Goal: Task Accomplishment & Management: Use online tool/utility

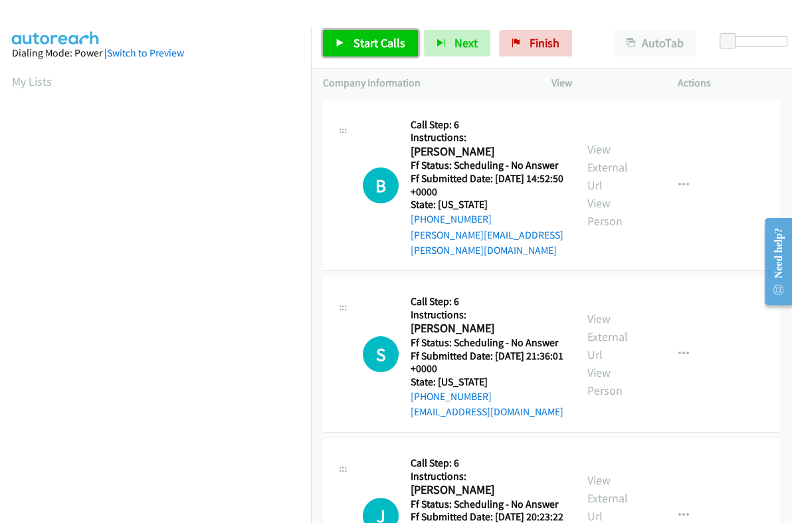
click at [377, 37] on span "Start Calls" at bounding box center [379, 42] width 52 height 15
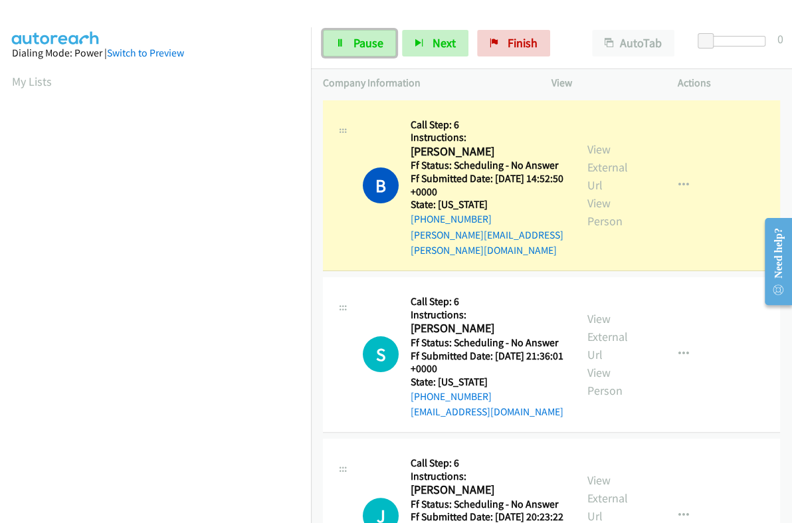
drag, startPoint x: 369, startPoint y: 37, endPoint x: 290, endPoint y: 181, distance: 163.8
click at [369, 37] on span "Pause" at bounding box center [368, 42] width 30 height 15
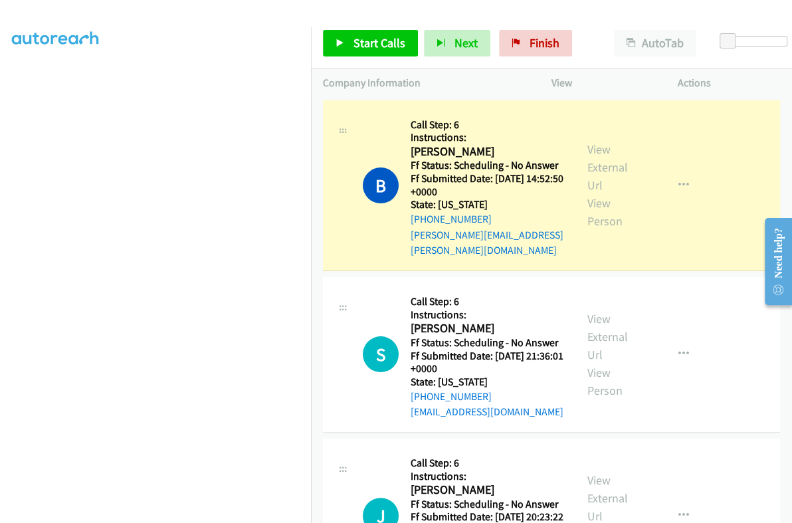
scroll to position [225, 0]
click at [418, 151] on h2 "[PERSON_NAME]" at bounding box center [483, 151] width 147 height 15
copy h2 "[PERSON_NAME]"
click at [592, 144] on link "View External Url" at bounding box center [607, 166] width 41 height 51
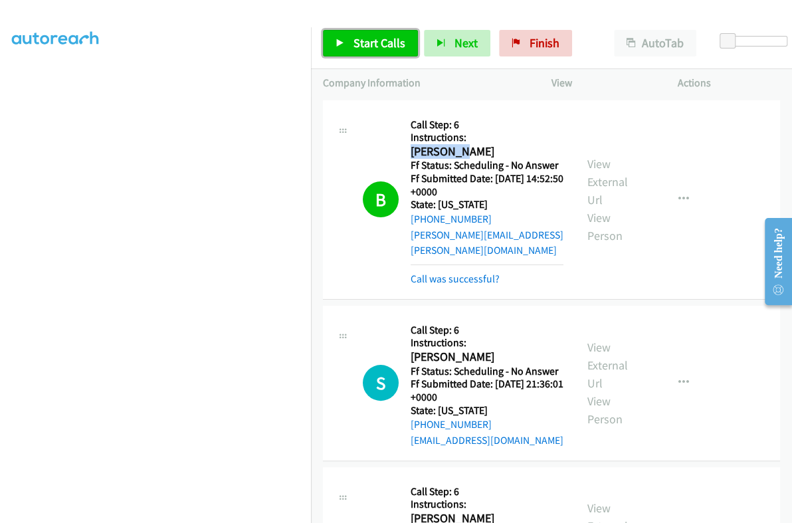
click at [379, 46] on span "Start Calls" at bounding box center [379, 42] width 52 height 15
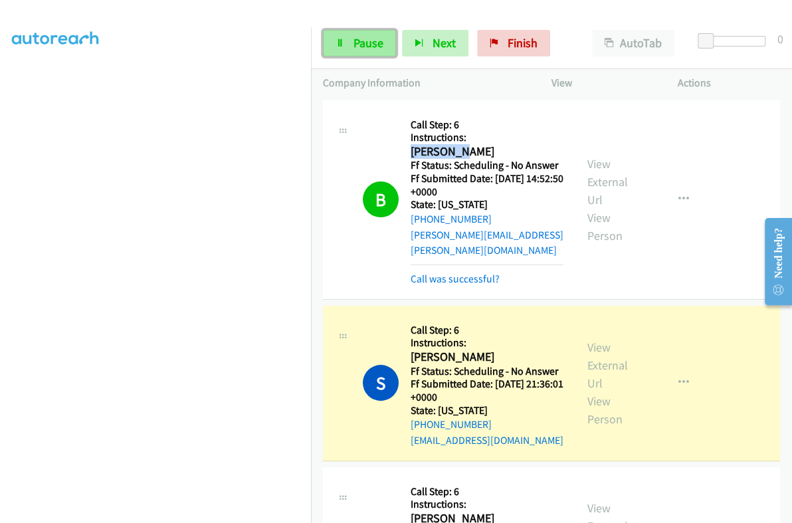
click at [368, 41] on span "Pause" at bounding box center [368, 42] width 30 height 15
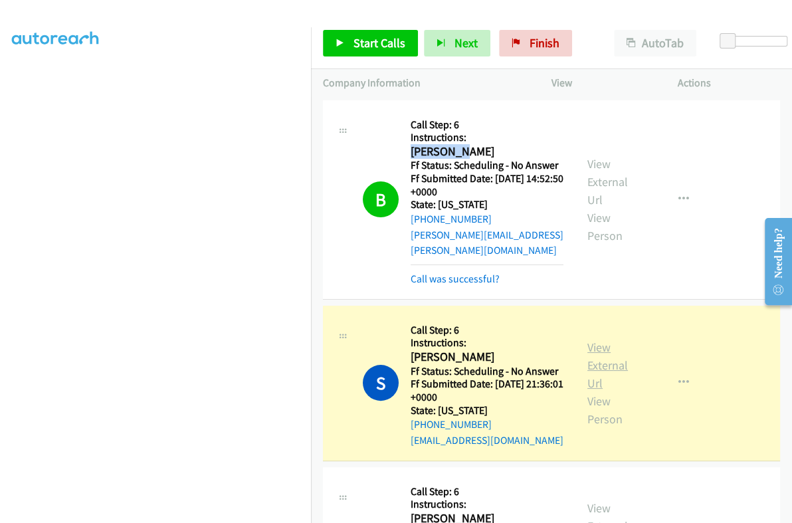
click at [596, 339] on link "View External Url" at bounding box center [607, 364] width 41 height 51
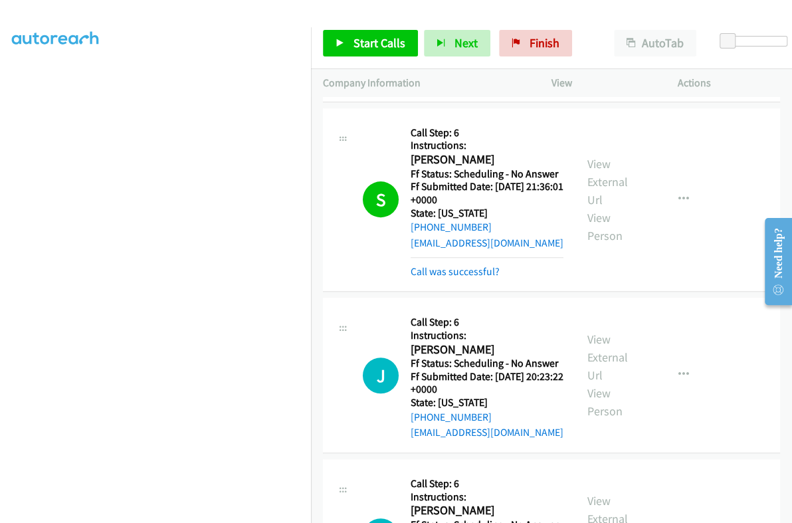
scroll to position [249, 0]
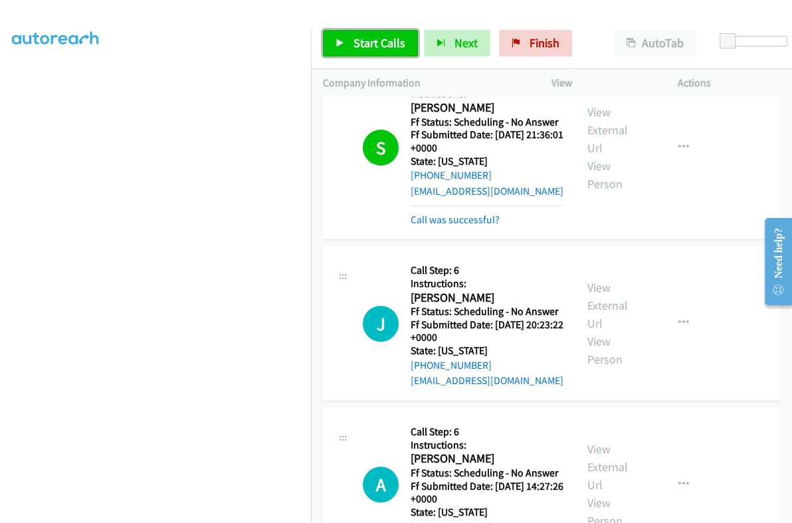
click at [375, 41] on span "Start Calls" at bounding box center [379, 42] width 52 height 15
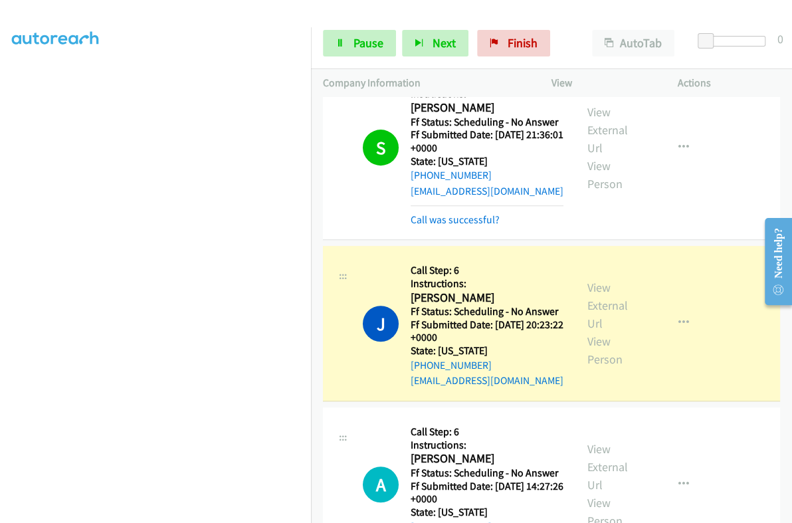
click at [578, 268] on div "View External Url View Person View External Url Email Schedule/Manage Callback …" at bounding box center [644, 323] width 138 height 131
click at [591, 280] on link "View External Url" at bounding box center [607, 305] width 41 height 51
click at [359, 50] on span "Pause" at bounding box center [368, 42] width 30 height 15
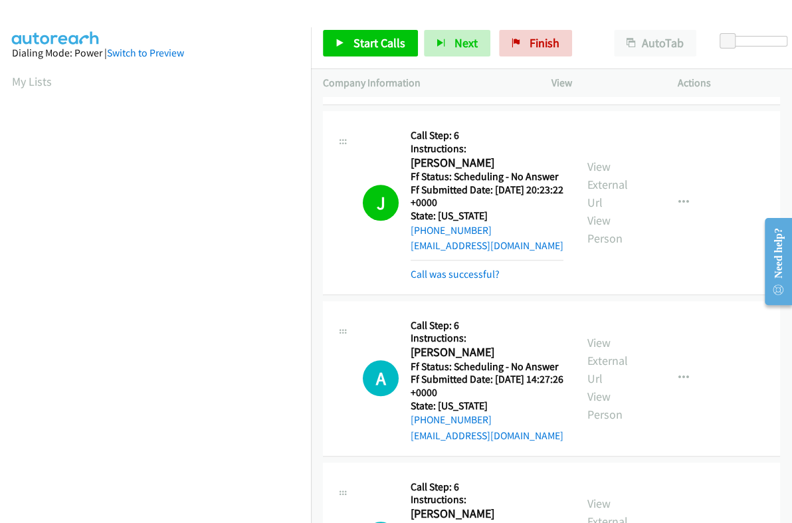
scroll to position [415, 0]
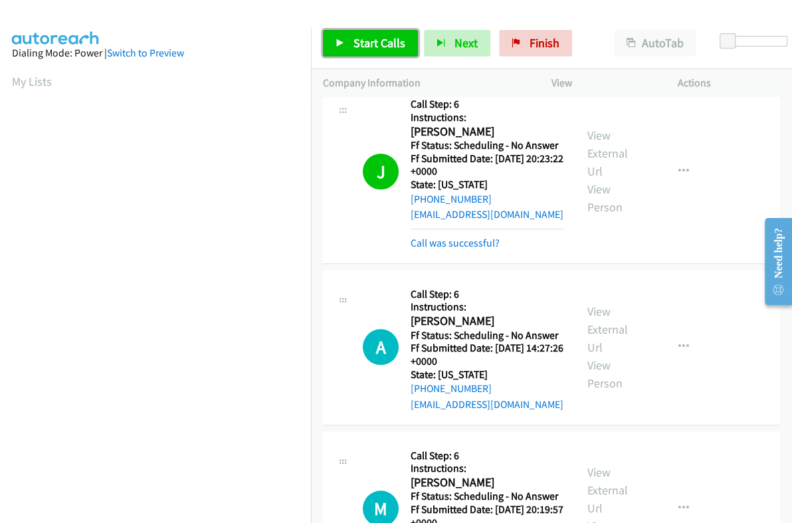
click at [388, 48] on span "Start Calls" at bounding box center [379, 42] width 52 height 15
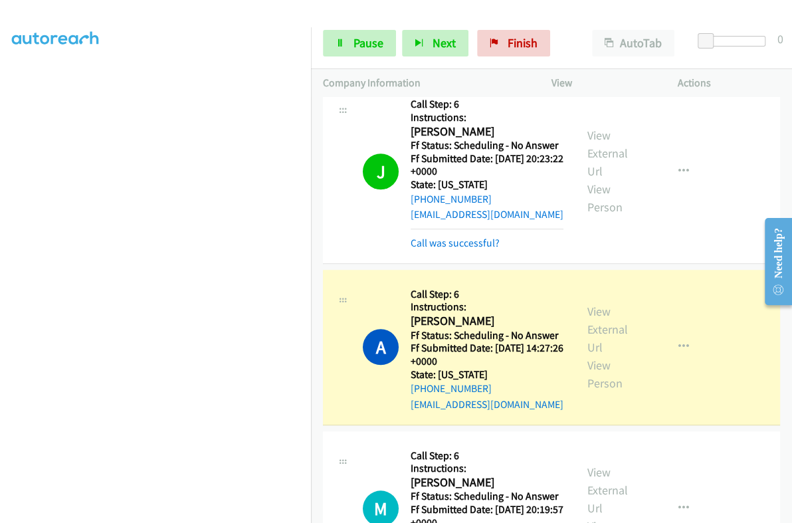
scroll to position [225, 0]
click at [361, 50] on link "Pause" at bounding box center [359, 43] width 73 height 27
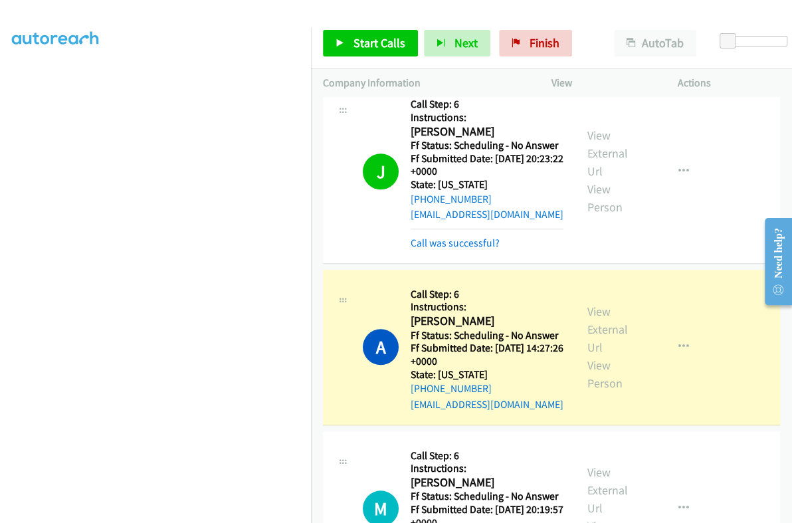
scroll to position [0, 0]
click at [587, 305] on link "View External Url" at bounding box center [607, 328] width 41 height 51
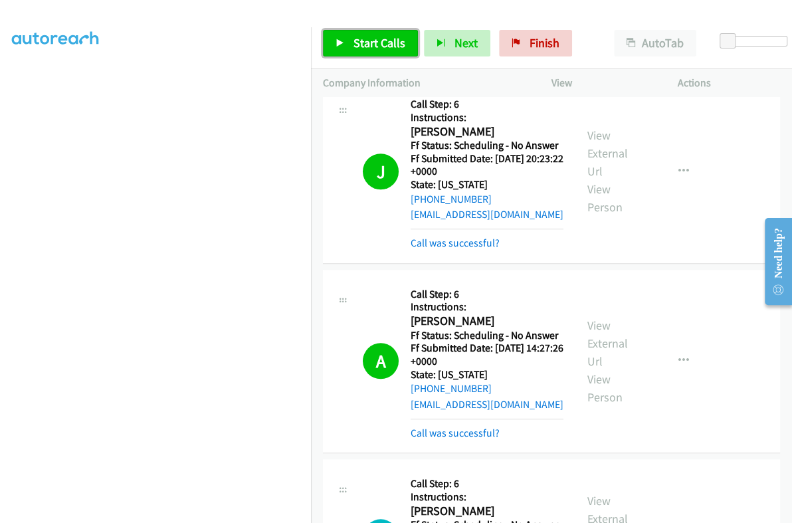
click at [347, 33] on link "Start Calls" at bounding box center [370, 43] width 95 height 27
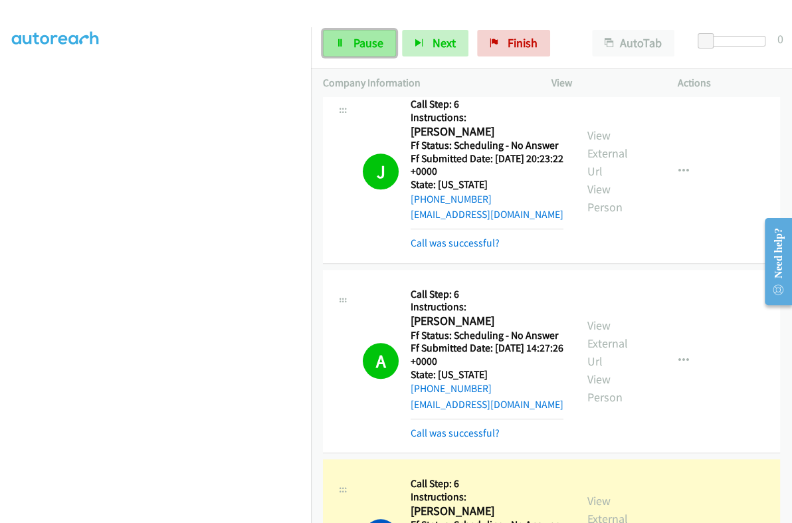
click at [361, 45] on span "Pause" at bounding box center [368, 42] width 30 height 15
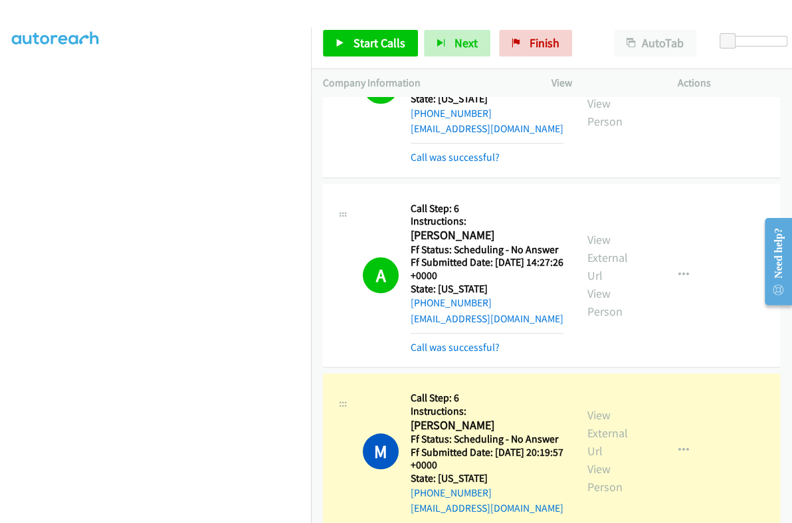
scroll to position [747, 0]
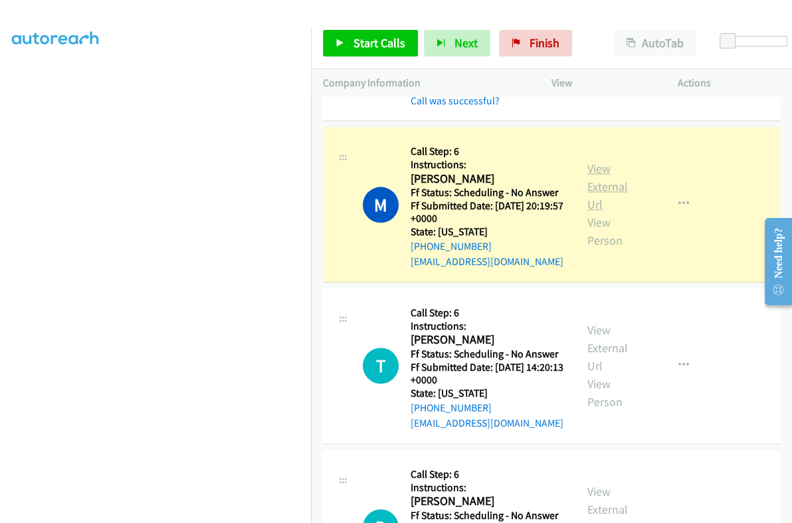
click at [598, 165] on link "View External Url" at bounding box center [607, 186] width 41 height 51
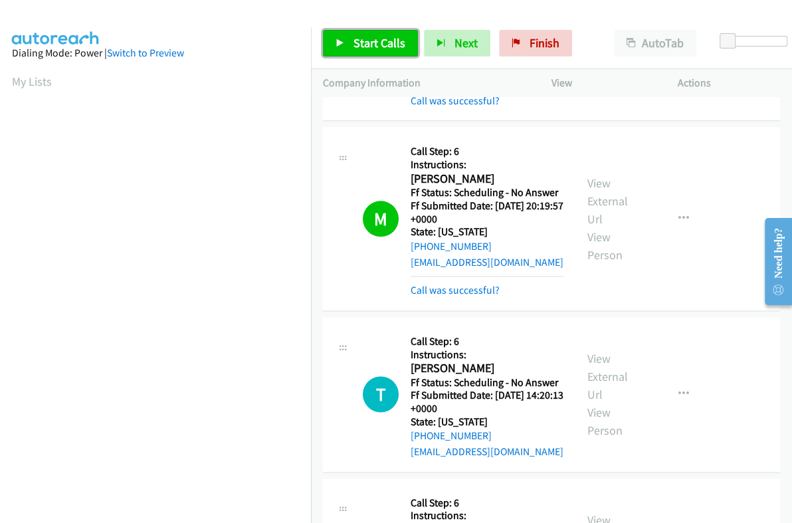
click at [365, 46] on span "Start Calls" at bounding box center [379, 42] width 52 height 15
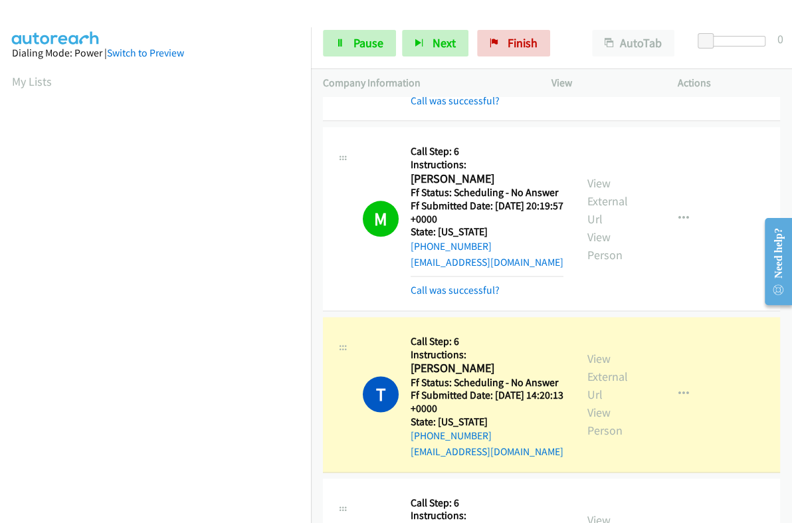
scroll to position [226, 0]
click at [347, 49] on link "Pause" at bounding box center [359, 43] width 73 height 27
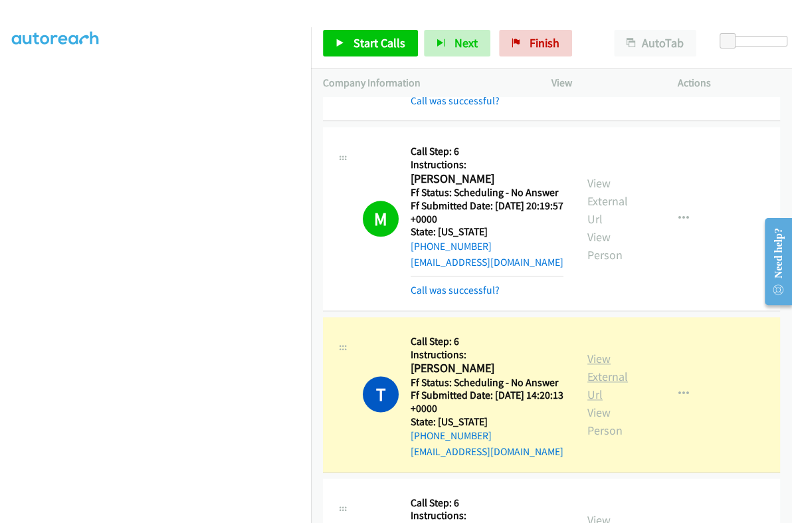
click at [591, 351] on link "View External Url" at bounding box center [607, 376] width 41 height 51
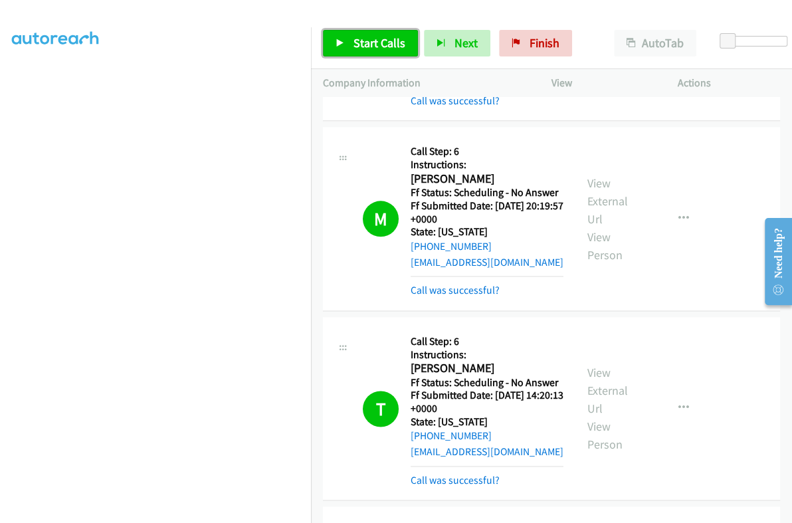
click at [362, 43] on span "Start Calls" at bounding box center [379, 42] width 52 height 15
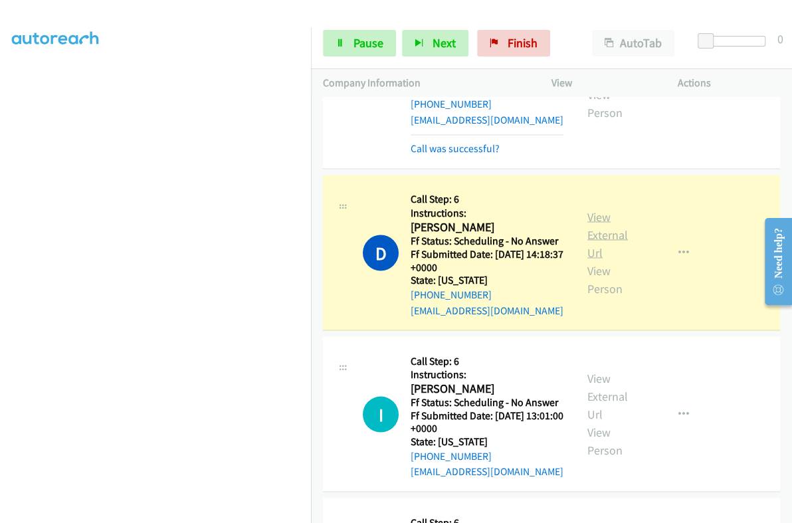
click at [600, 209] on link "View External Url" at bounding box center [607, 234] width 41 height 51
drag, startPoint x: 356, startPoint y: 44, endPoint x: 315, endPoint y: 103, distance: 72.0
click at [356, 43] on span "Pause" at bounding box center [368, 42] width 30 height 15
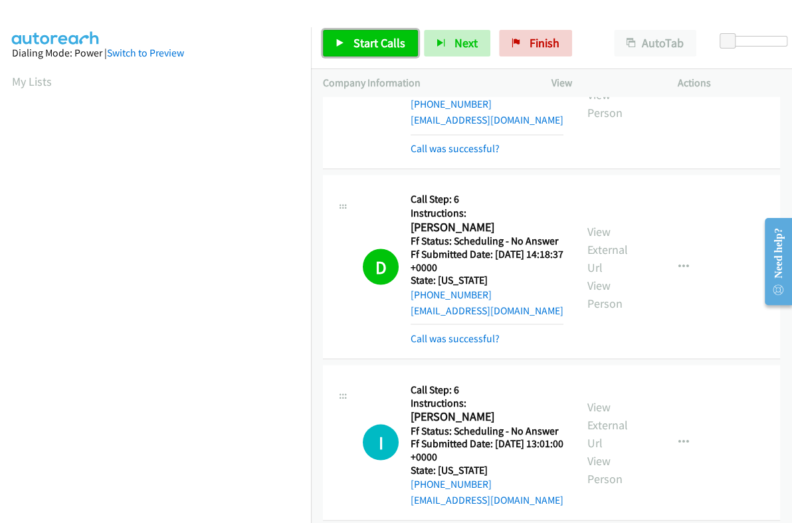
click at [359, 40] on span "Start Calls" at bounding box center [379, 42] width 52 height 15
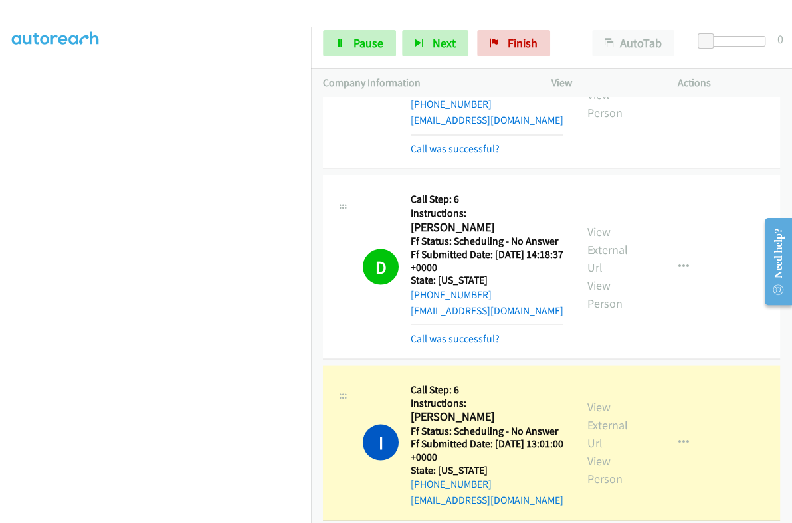
scroll to position [226, 0]
click at [589, 398] on link "View External Url" at bounding box center [607, 423] width 41 height 51
drag, startPoint x: 345, startPoint y: 37, endPoint x: 342, endPoint y: 44, distance: 7.4
click at [345, 37] on link "Pause" at bounding box center [359, 43] width 73 height 27
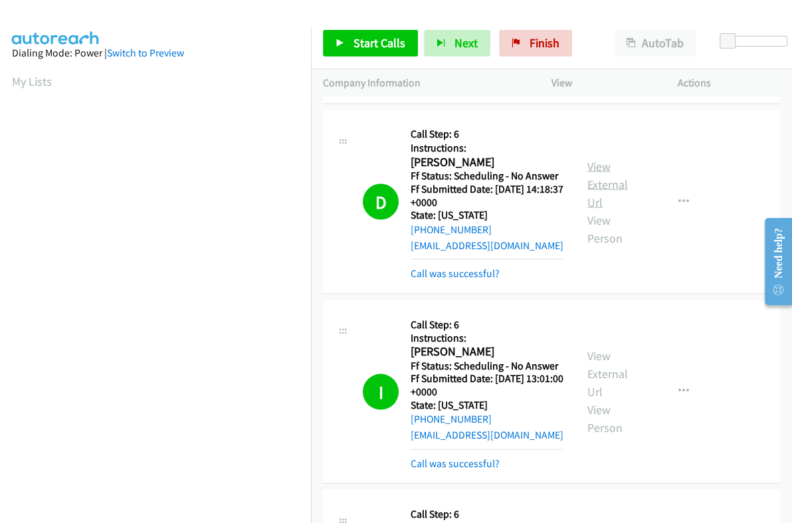
scroll to position [1327, 0]
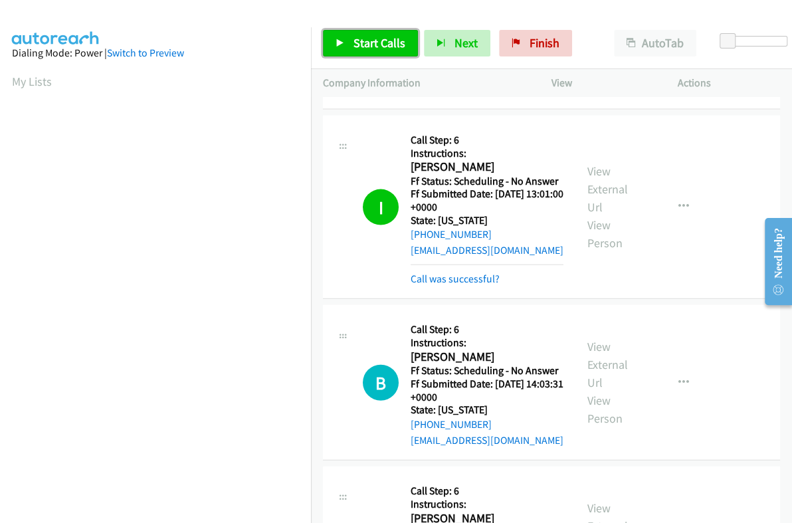
click at [359, 46] on span "Start Calls" at bounding box center [379, 42] width 52 height 15
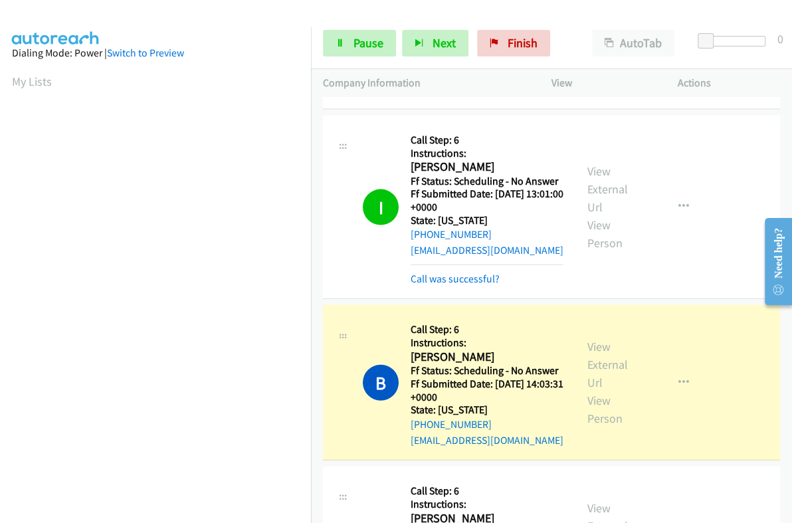
scroll to position [226, 0]
click at [348, 39] on link "Pause" at bounding box center [359, 43] width 73 height 27
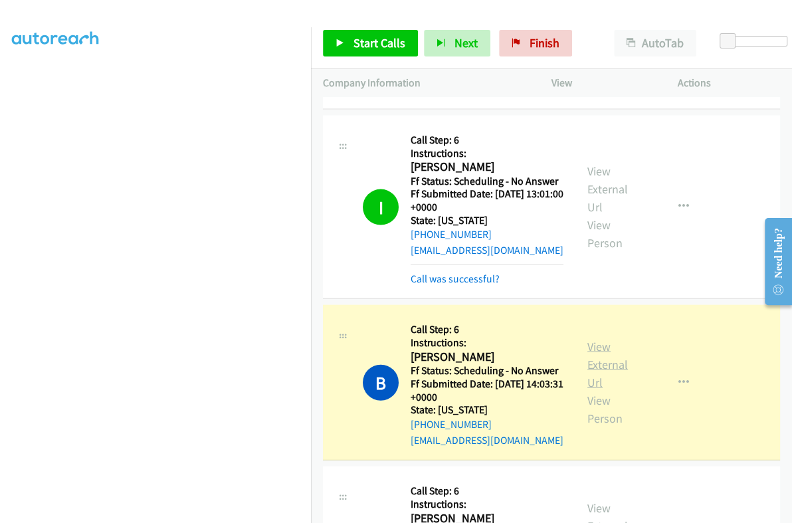
click at [598, 339] on link "View External Url" at bounding box center [607, 364] width 41 height 51
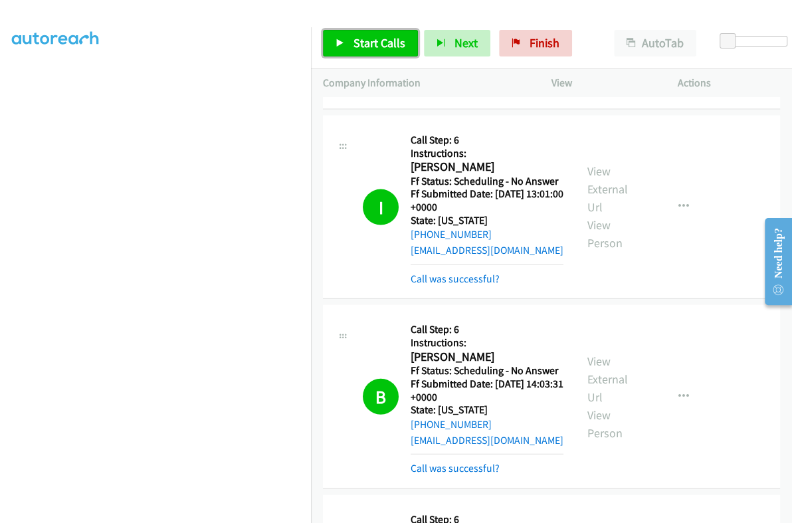
click at [345, 41] on link "Start Calls" at bounding box center [370, 43] width 95 height 27
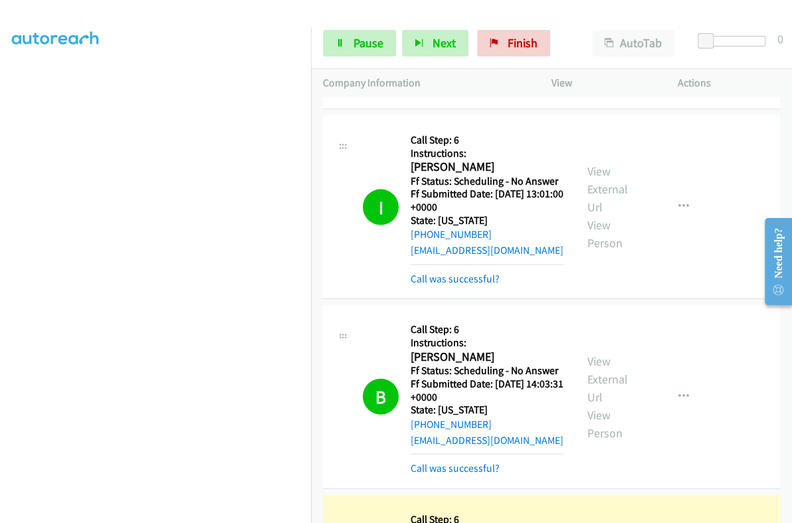
scroll to position [225, 0]
drag, startPoint x: 358, startPoint y: 48, endPoint x: 353, endPoint y: 55, distance: 9.0
click at [358, 47] on span "Pause" at bounding box center [368, 42] width 30 height 15
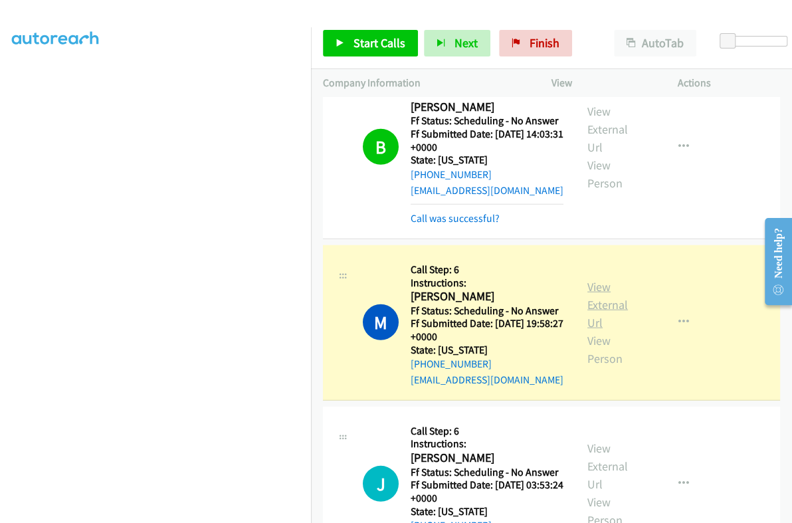
click at [592, 279] on link "View External Url" at bounding box center [607, 304] width 41 height 51
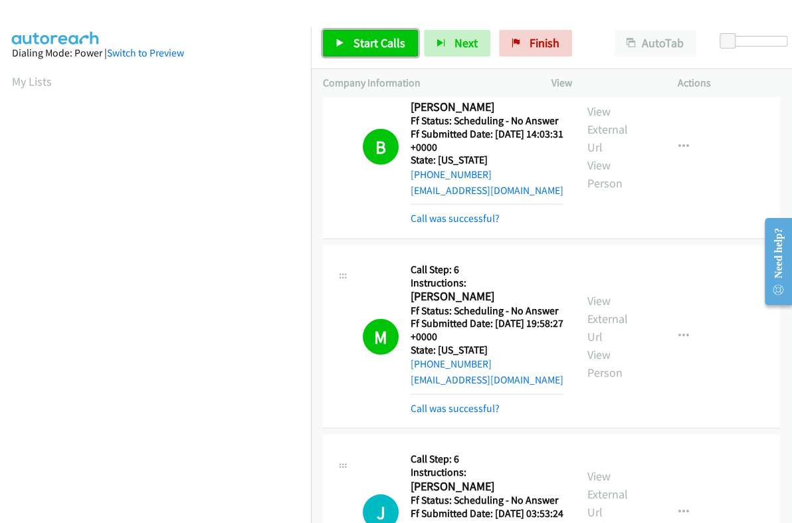
click at [349, 47] on link "Start Calls" at bounding box center [370, 43] width 95 height 27
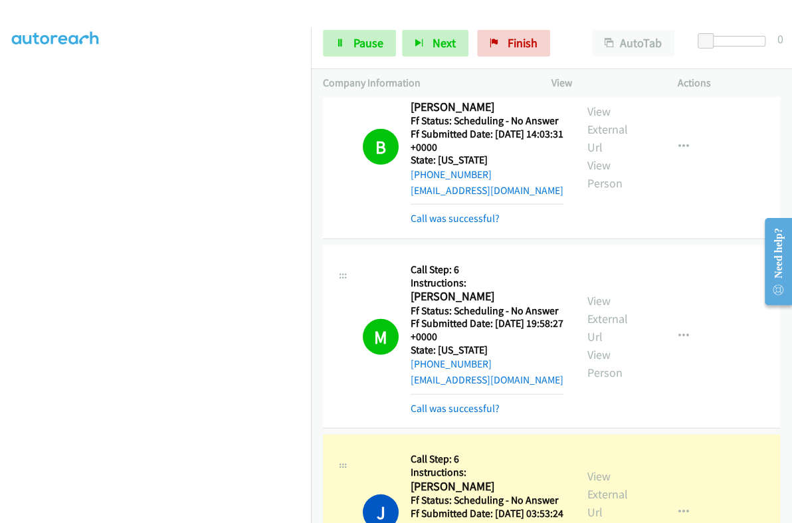
scroll to position [225, 0]
click at [363, 39] on span "Pause" at bounding box center [368, 42] width 30 height 15
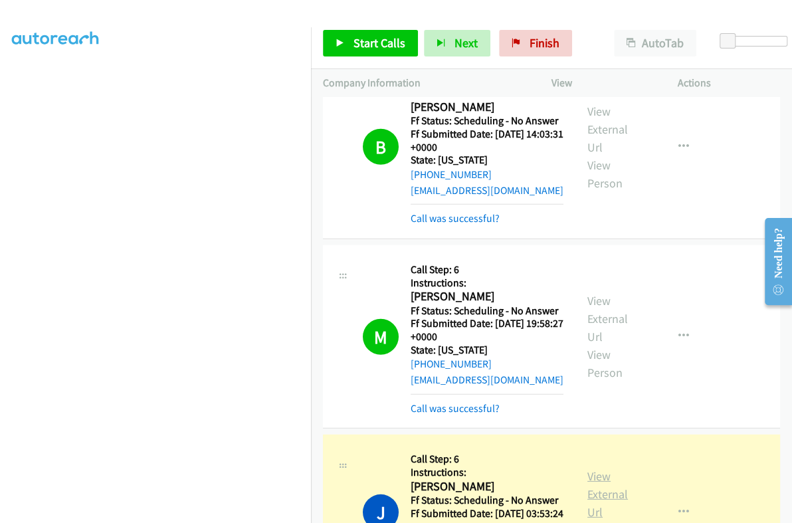
click at [594, 468] on link "View External Url" at bounding box center [607, 493] width 41 height 51
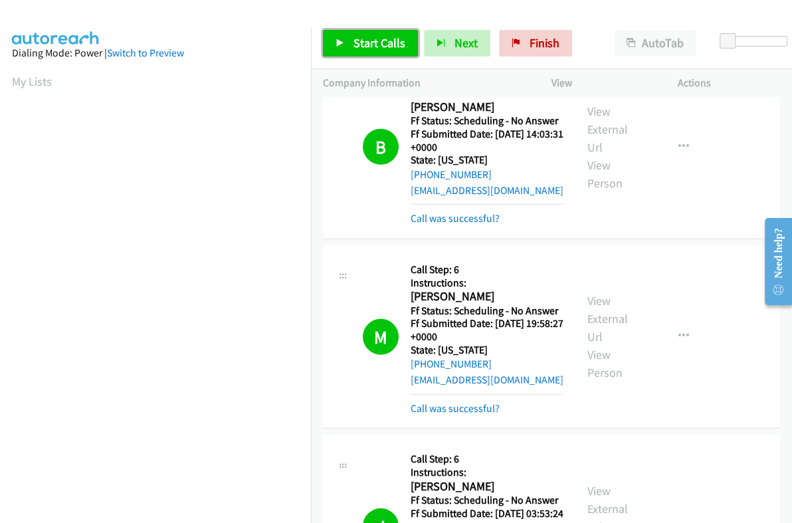
click at [385, 44] on span "Start Calls" at bounding box center [379, 42] width 52 height 15
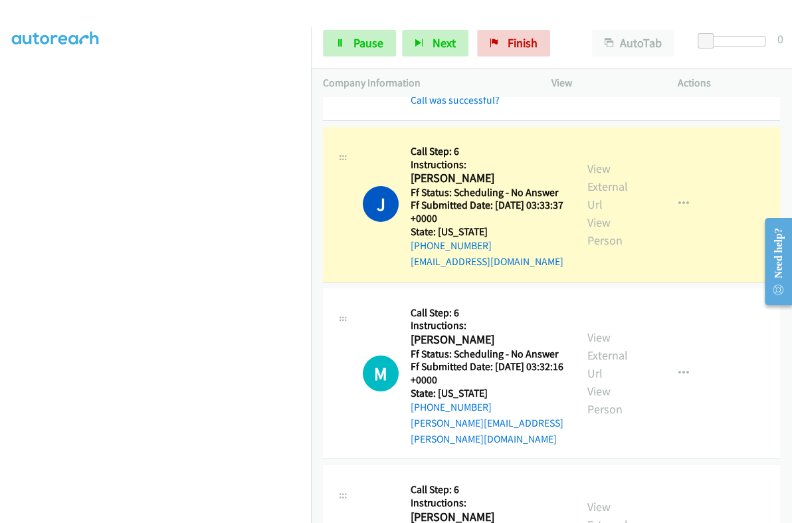
scroll to position [1992, 0]
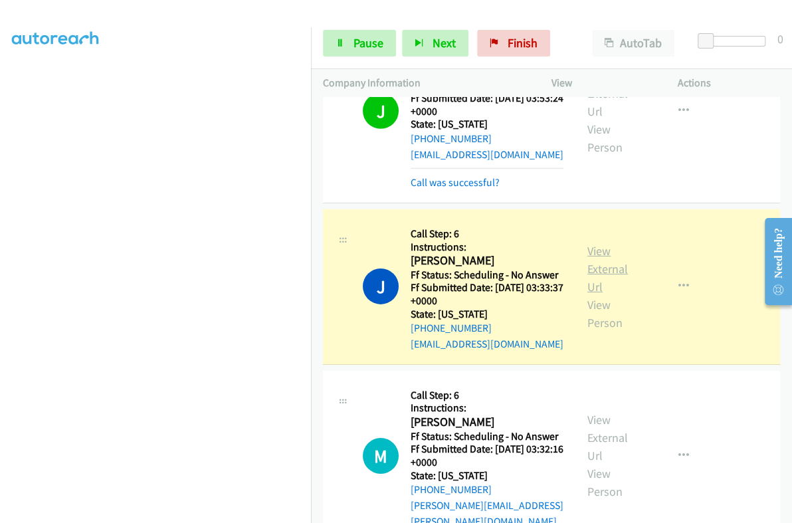
click at [588, 243] on link "View External Url" at bounding box center [607, 268] width 41 height 51
drag, startPoint x: 365, startPoint y: 43, endPoint x: 549, endPoint y: 114, distance: 196.9
click at [365, 43] on span "Pause" at bounding box center [368, 42] width 30 height 15
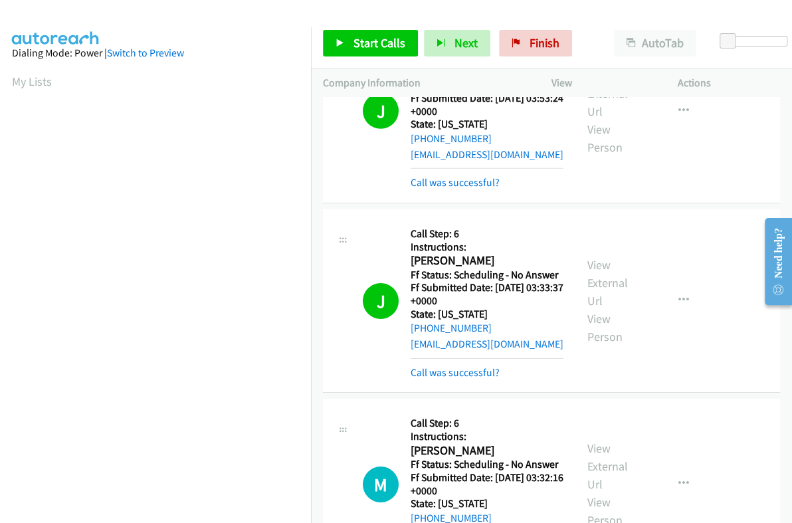
scroll to position [225, 0]
click at [353, 40] on span "Start Calls" at bounding box center [379, 42] width 52 height 15
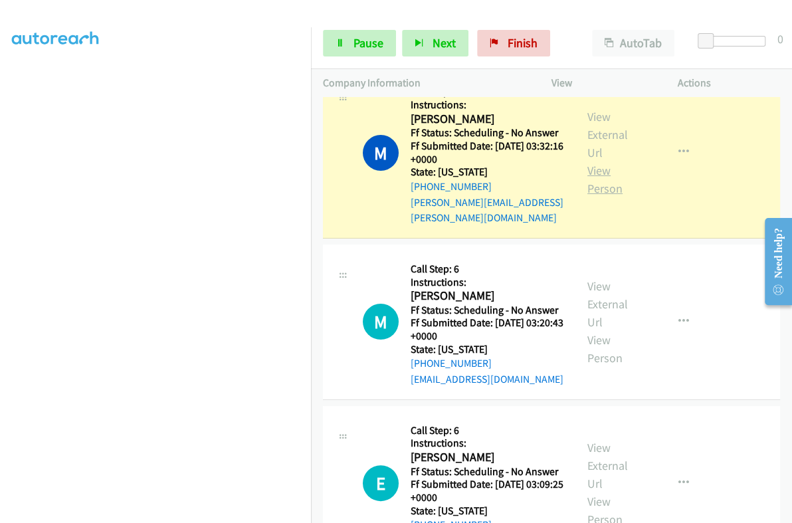
scroll to position [2240, 0]
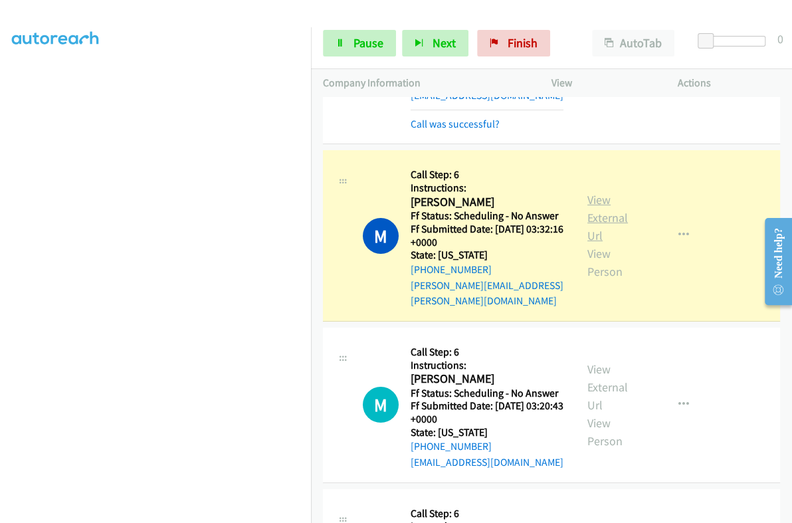
click at [600, 192] on link "View External Url" at bounding box center [607, 217] width 41 height 51
click at [368, 38] on span "Pause" at bounding box center [368, 42] width 30 height 15
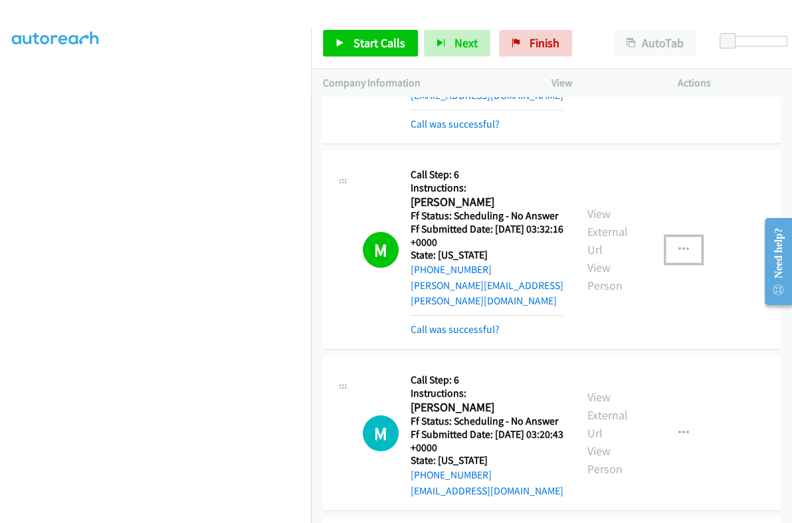
click at [678, 244] on icon "button" at bounding box center [683, 249] width 11 height 11
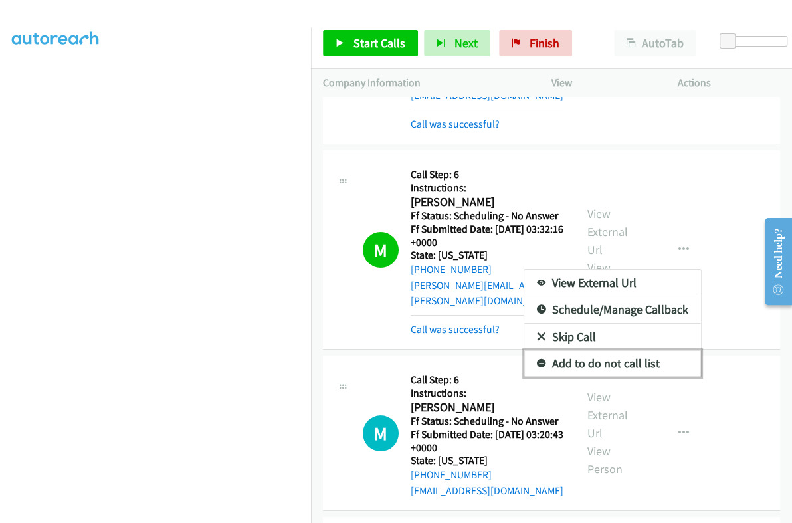
click at [610, 350] on link "Add to do not call list" at bounding box center [612, 363] width 177 height 27
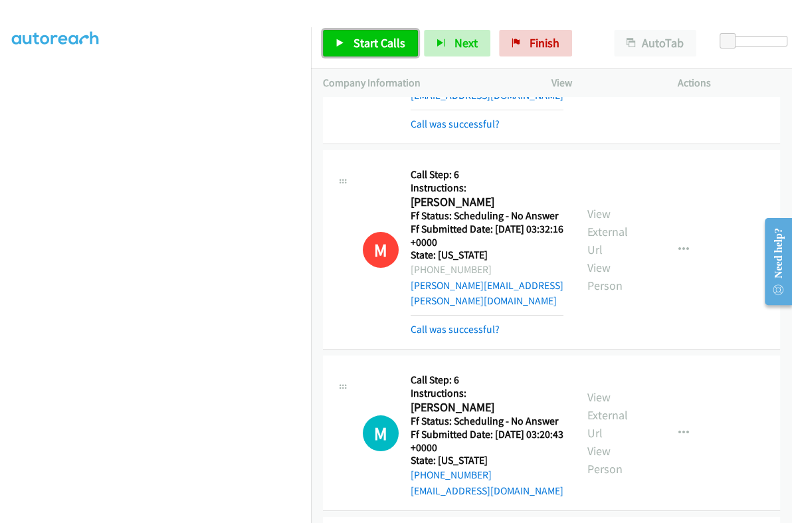
click at [369, 45] on span "Start Calls" at bounding box center [379, 42] width 52 height 15
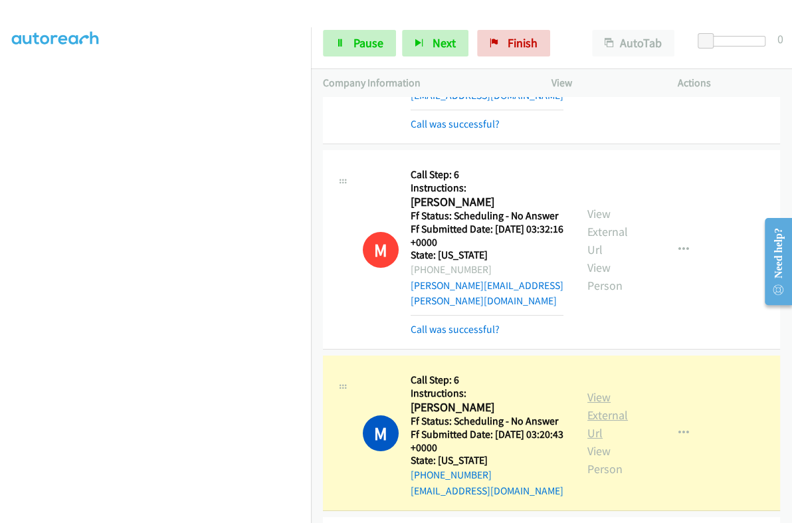
click at [597, 389] on link "View External Url" at bounding box center [607, 414] width 41 height 51
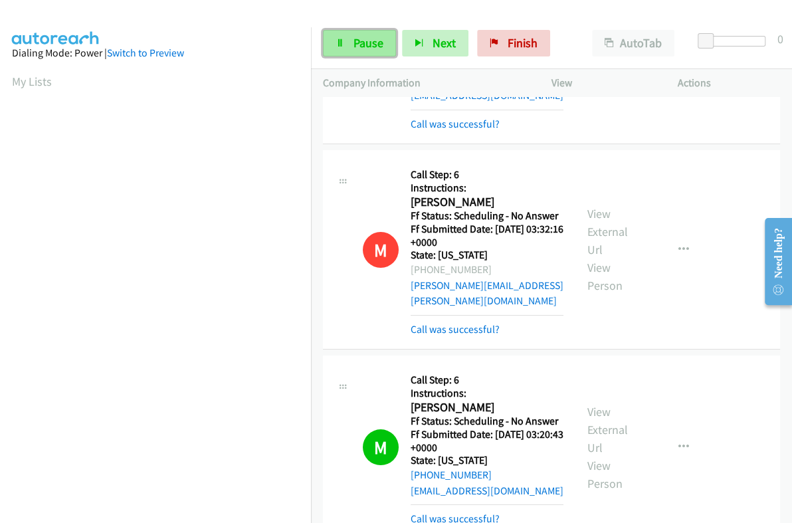
click at [374, 47] on span "Pause" at bounding box center [368, 42] width 30 height 15
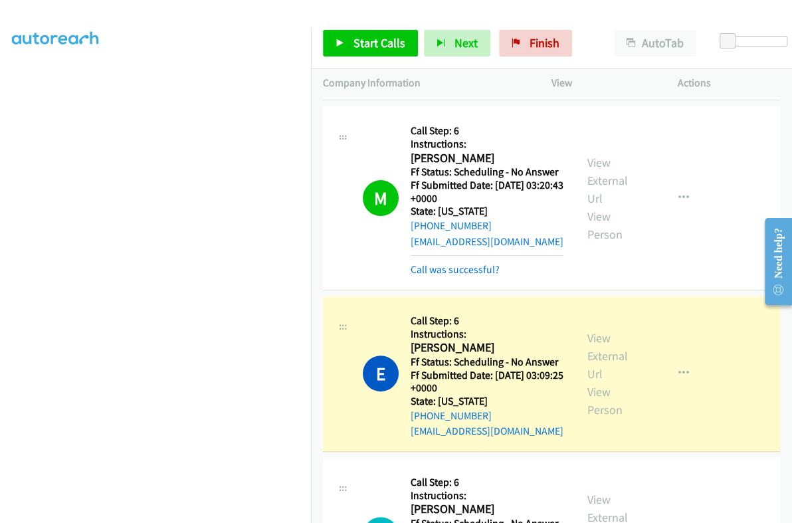
scroll to position [225, 0]
click at [598, 330] on link "View External Url" at bounding box center [607, 355] width 41 height 51
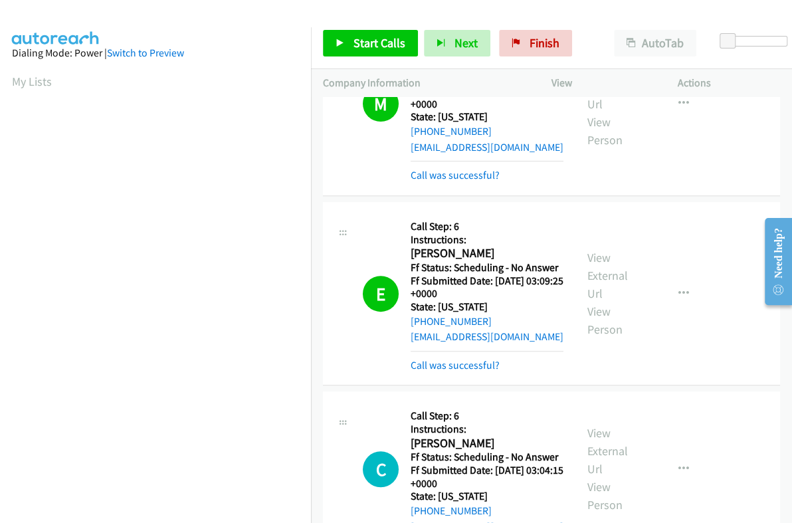
scroll to position [2739, 0]
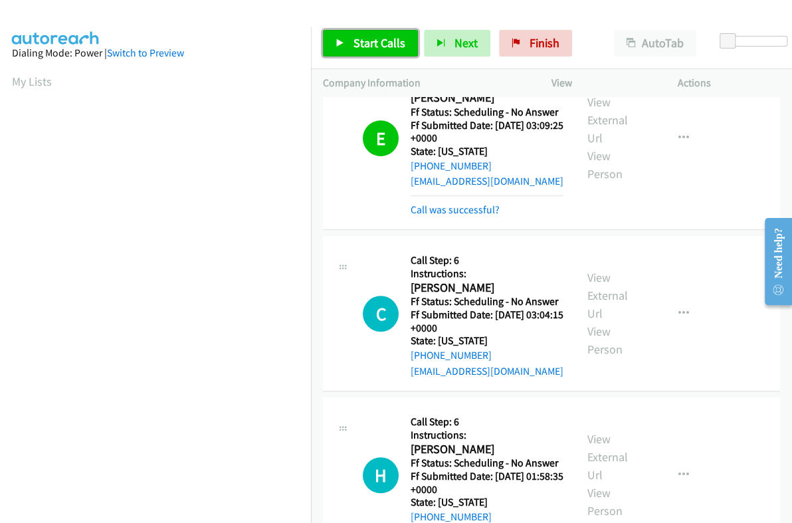
click at [379, 52] on link "Start Calls" at bounding box center [370, 43] width 95 height 27
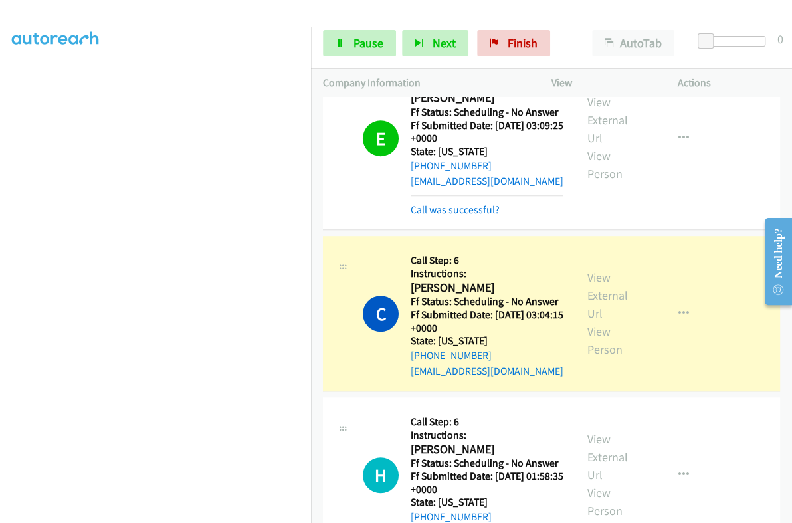
scroll to position [225, 0]
click at [365, 47] on span "Pause" at bounding box center [368, 42] width 30 height 15
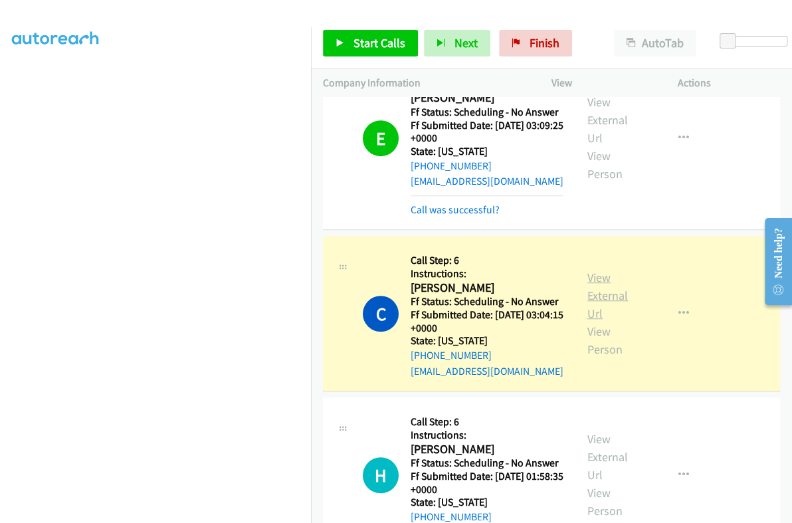
click at [596, 270] on link "View External Url" at bounding box center [607, 295] width 41 height 51
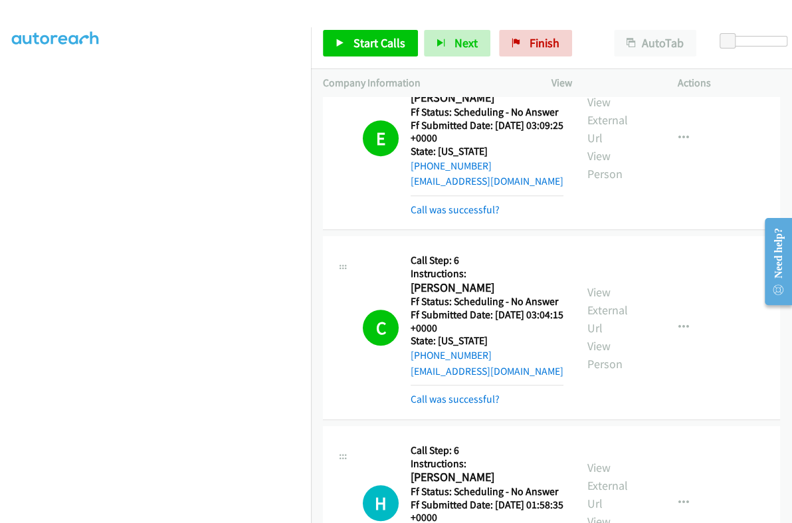
click at [446, 373] on div "C Callback Scheduled Call Step: 6 Instructions: [PERSON_NAME] America/Los_Angel…" at bounding box center [551, 328] width 457 height 184
click at [442, 392] on link "Call was successful?" at bounding box center [454, 398] width 89 height 13
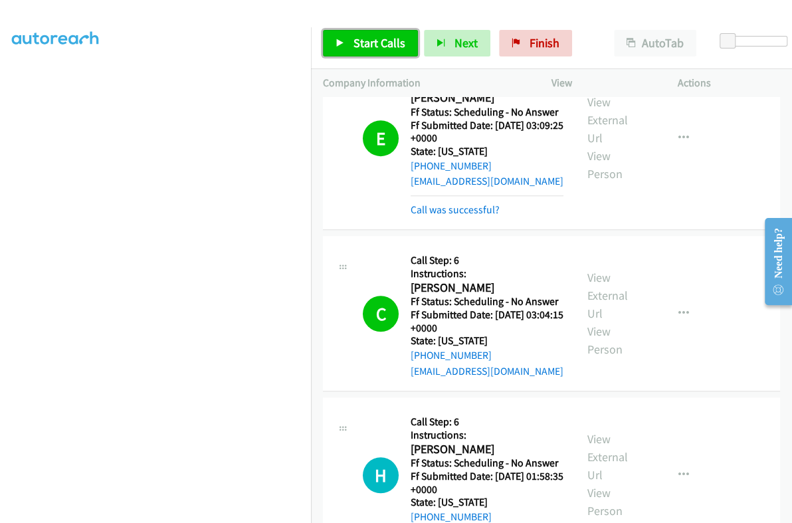
click at [353, 42] on span "Start Calls" at bounding box center [379, 42] width 52 height 15
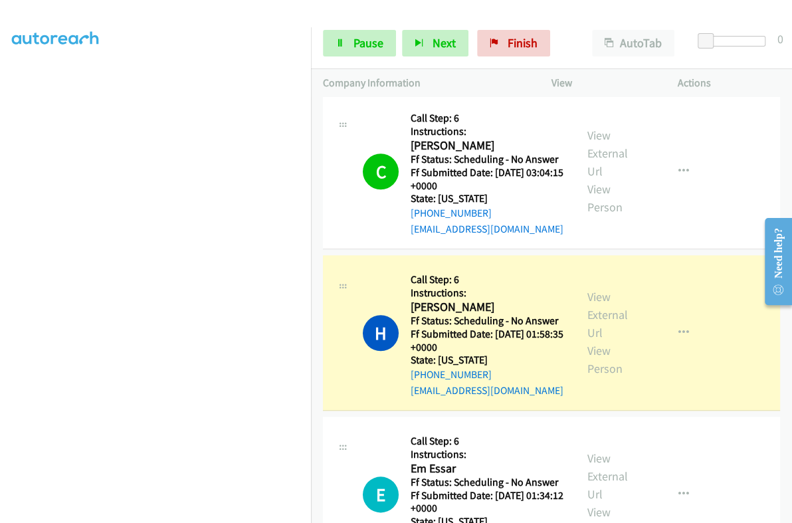
scroll to position [2905, 0]
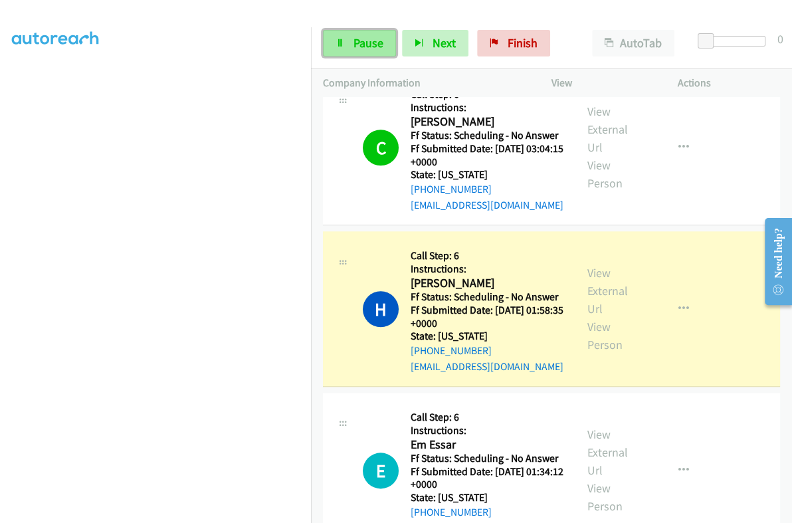
click at [371, 42] on span "Pause" at bounding box center [368, 42] width 30 height 15
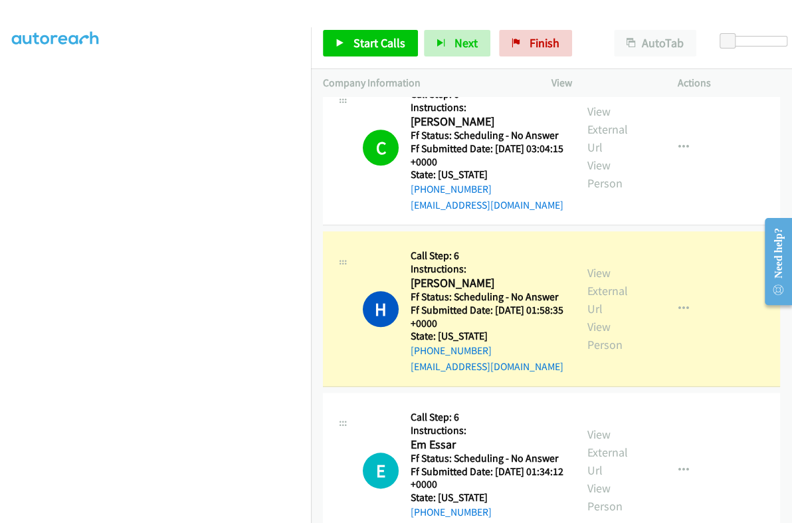
scroll to position [0, 0]
click at [602, 265] on link "View External Url" at bounding box center [607, 290] width 41 height 51
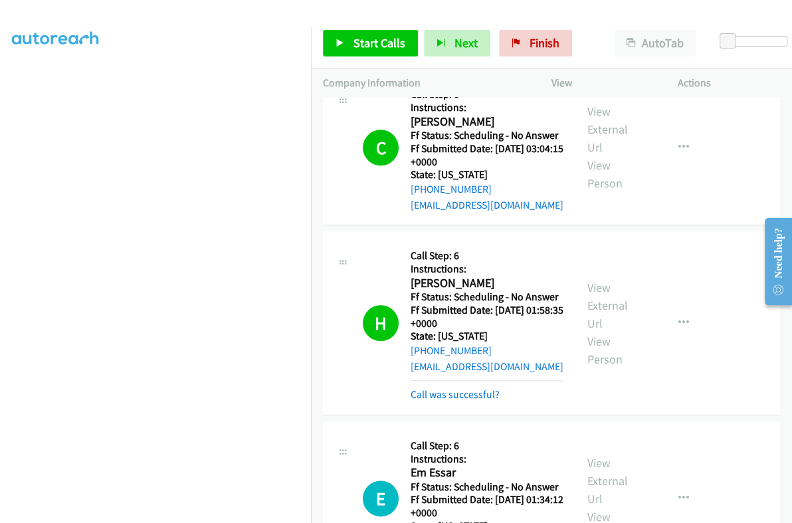
scroll to position [225, 0]
click at [380, 39] on span "Start Calls" at bounding box center [379, 42] width 52 height 15
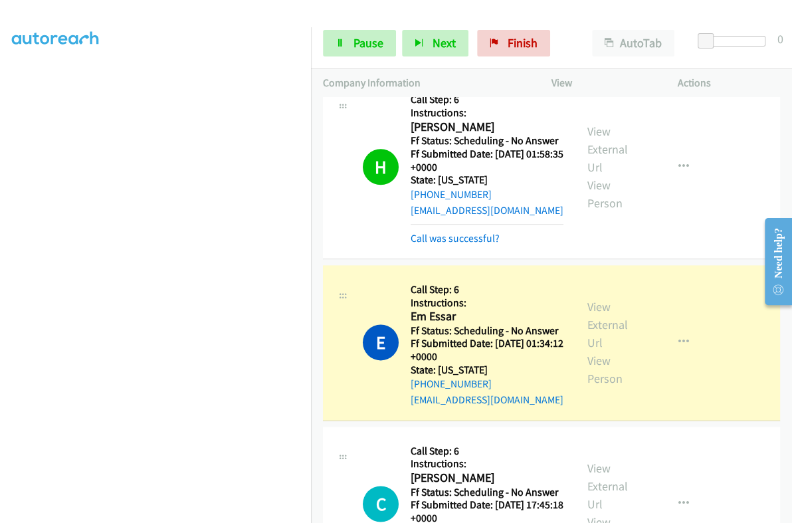
scroll to position [3071, 0]
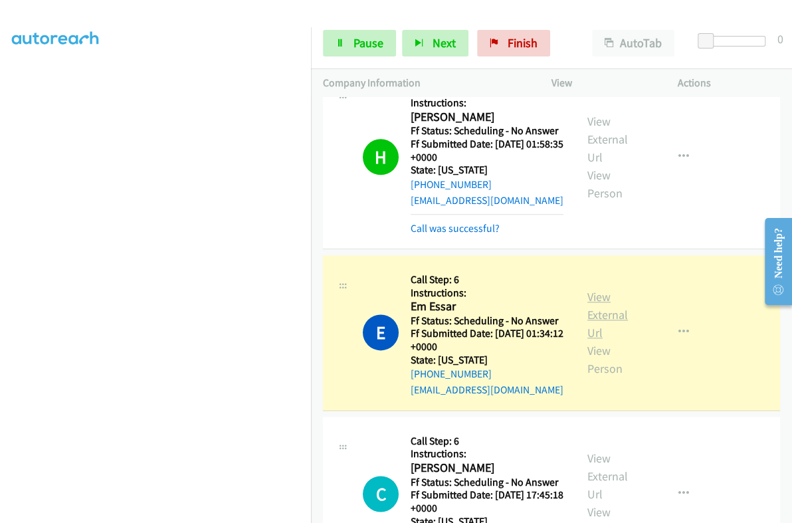
click at [611, 289] on link "View External Url" at bounding box center [607, 314] width 41 height 51
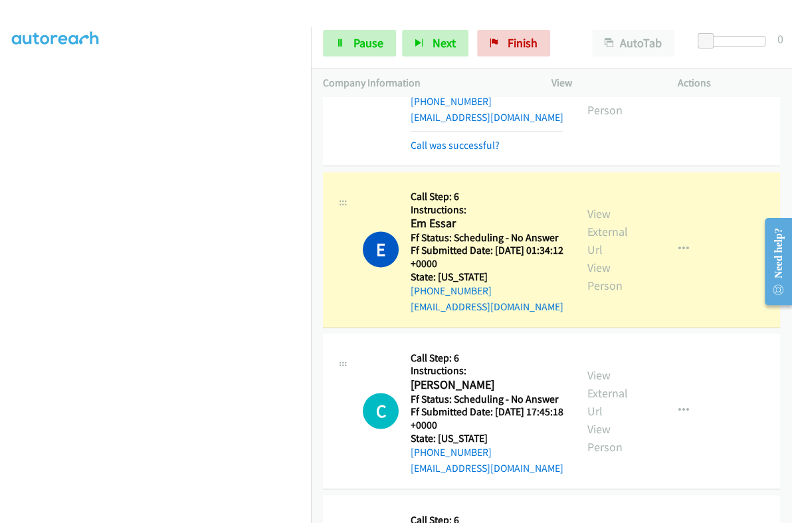
scroll to position [225, 0]
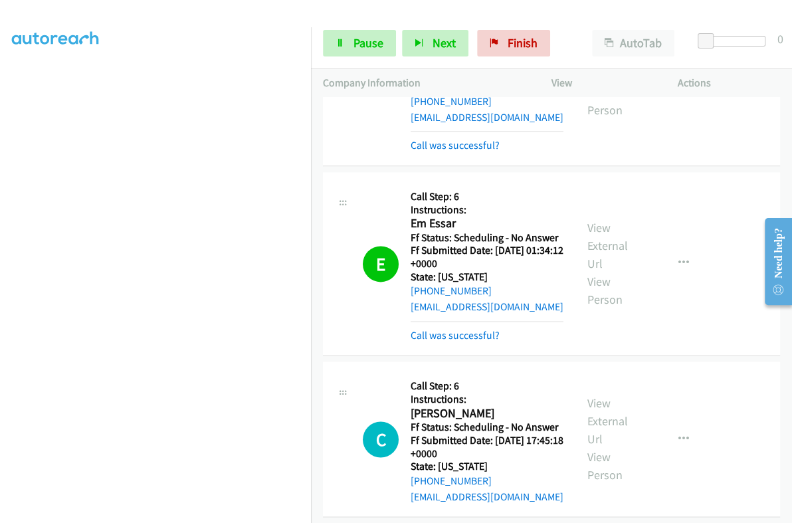
click at [355, 61] on div "Start Calls Pause Next Finish Call Completed AutoTab AutoTab 0" at bounding box center [551, 43] width 481 height 51
click at [360, 50] on span "Pause" at bounding box center [368, 42] width 30 height 15
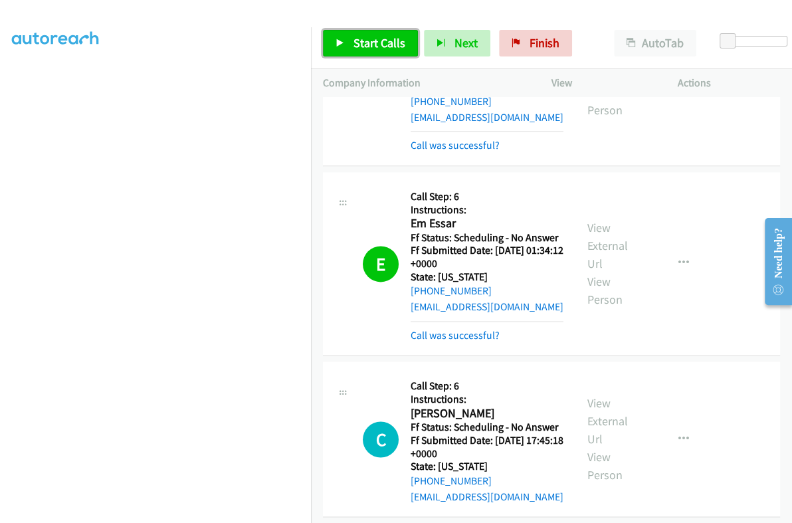
click at [382, 36] on span "Start Calls" at bounding box center [379, 42] width 52 height 15
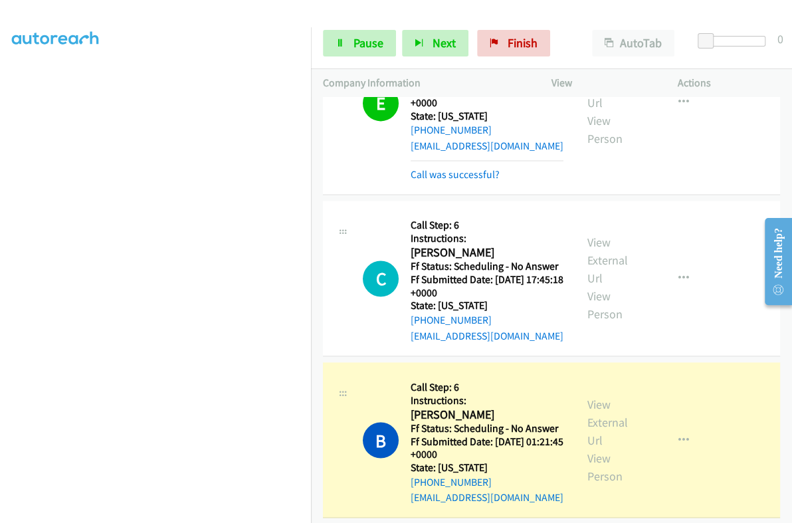
scroll to position [3320, 0]
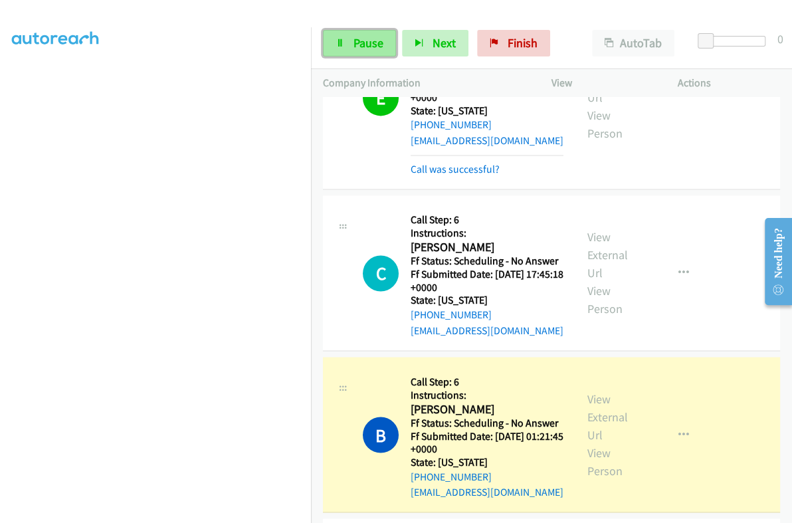
click at [368, 46] on span "Pause" at bounding box center [368, 42] width 30 height 15
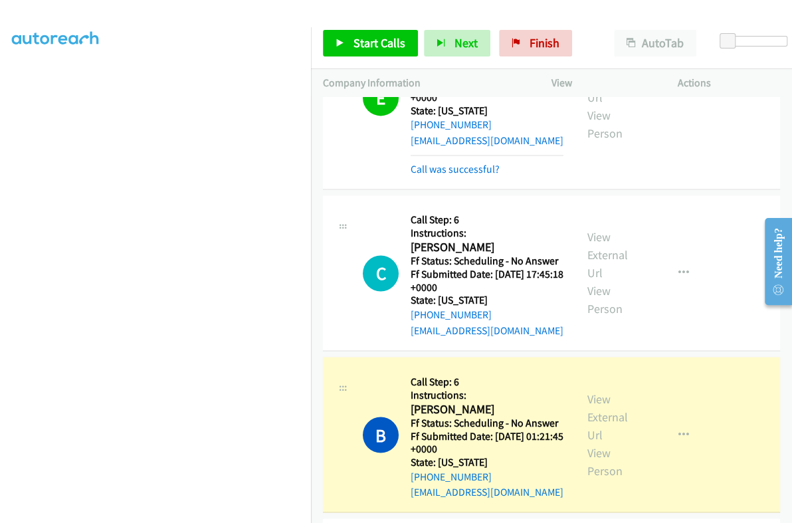
scroll to position [225, 0]
click at [606, 389] on div "View External Url View Person" at bounding box center [614, 434] width 54 height 90
click at [599, 390] on link "View External Url" at bounding box center [607, 415] width 41 height 51
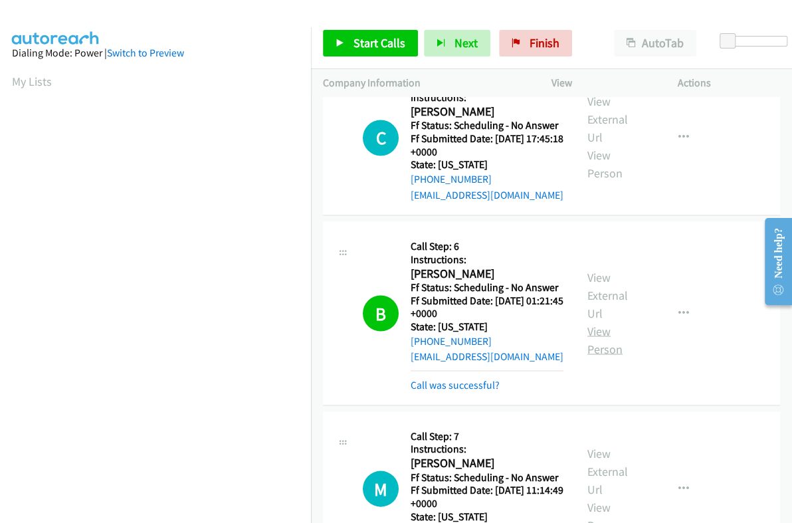
scroll to position [3486, 0]
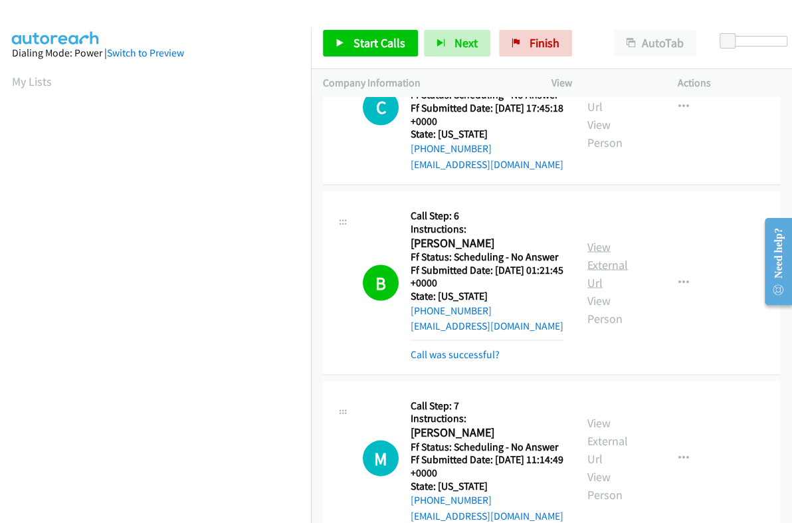
click at [588, 238] on link "View External Url" at bounding box center [607, 263] width 41 height 51
click at [594, 238] on link "View External Url" at bounding box center [607, 263] width 41 height 51
click at [576, 216] on div "View External Url View Person View External Url Email Schedule/Manage Callback …" at bounding box center [644, 282] width 138 height 159
click at [591, 238] on link "View External Url" at bounding box center [607, 263] width 41 height 51
click at [598, 238] on link "View External Url" at bounding box center [607, 263] width 41 height 51
